Goal: Information Seeking & Learning: Learn about a topic

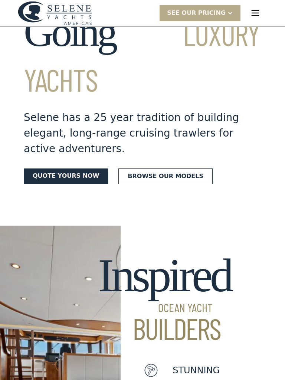
scroll to position [93, 0]
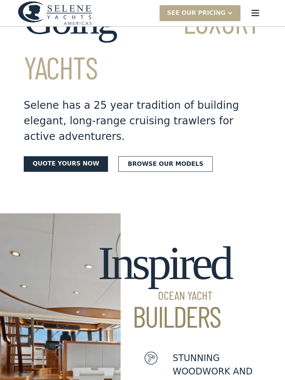
click at [185, 156] on link "Browse our models" at bounding box center [165, 164] width 94 height 16
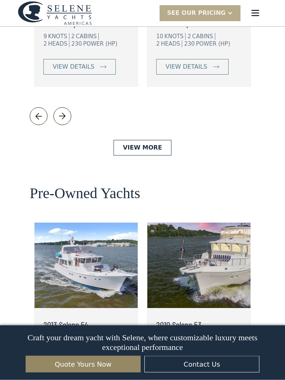
scroll to position [1795, 0]
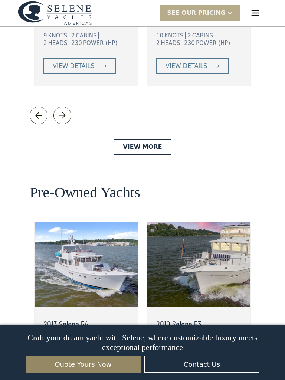
click at [255, 285] on div "2013 Selene 54 11 KNOTS 3 CABINS 2 HEADS 405 POWER (HP) view details 2010 Selen…" at bounding box center [142, 305] width 225 height 169
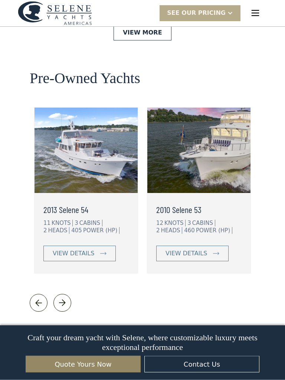
scroll to position [1909, 0]
click at [109, 245] on link "view details" at bounding box center [79, 253] width 72 height 16
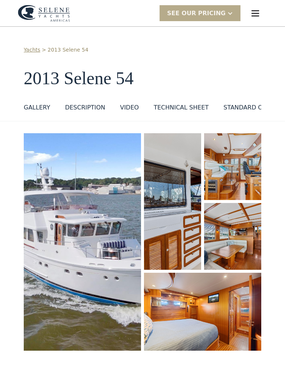
click at [186, 106] on div "TECHNICAL SHEET" at bounding box center [180, 107] width 55 height 9
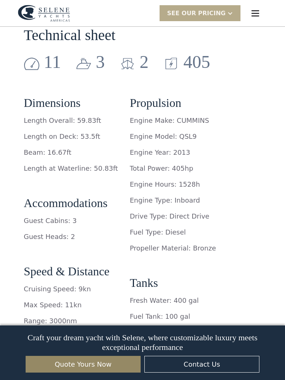
scroll to position [1056, 0]
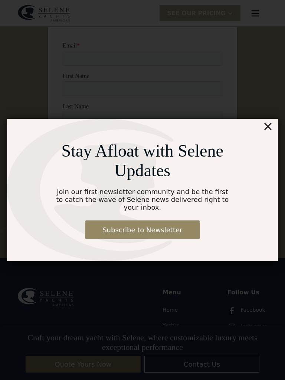
scroll to position [4355, 0]
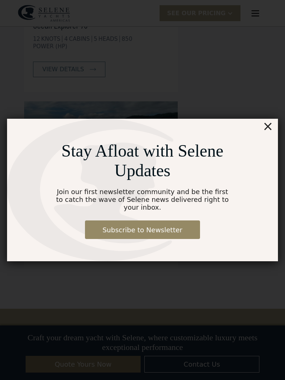
click at [264, 120] on div "Stay Afloat with Selene Updates Join our first newsletter community and be the …" at bounding box center [142, 190] width 271 height 142
click at [272, 127] on div "×" at bounding box center [267, 126] width 11 height 15
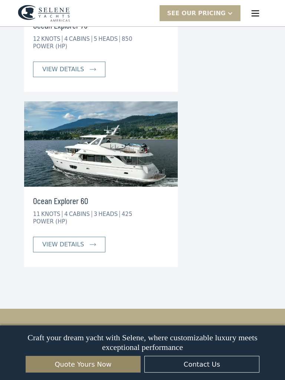
click at [255, 101] on div "Ocean Explorer 60 11 KNOTS 4 CABINS 3 HEADS 425 POWER (HP) view details" at bounding box center [142, 184] width 237 height 166
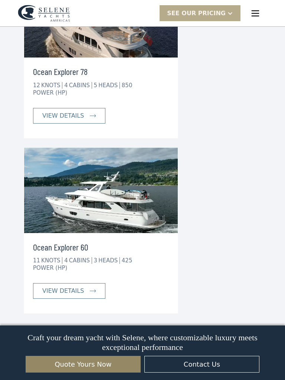
scroll to position [4311, 0]
